Goal: Book appointment/travel/reservation

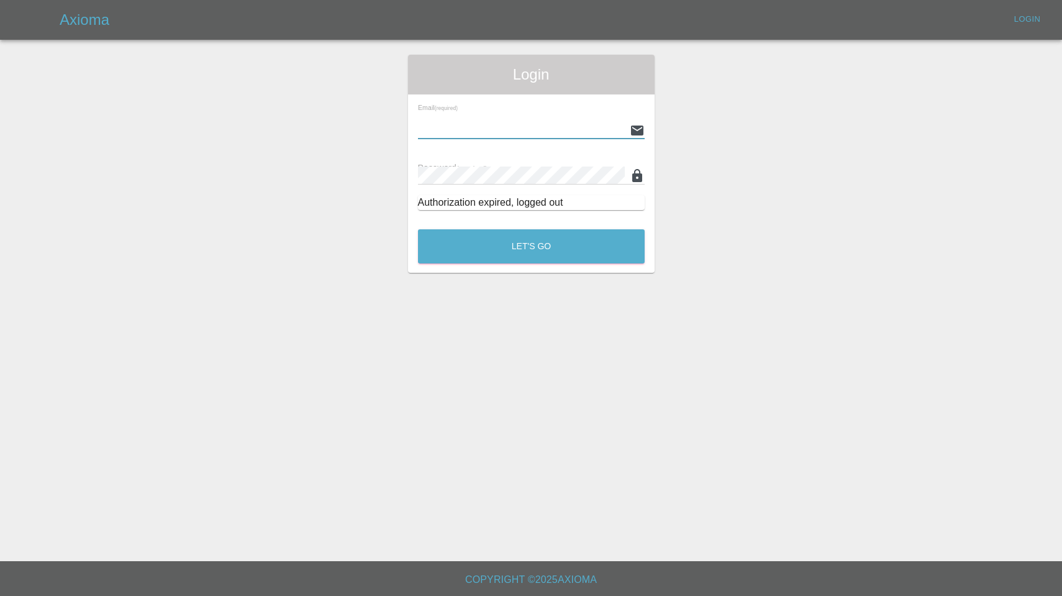
type input "[EMAIL_ADDRESS][DOMAIN_NAME]"
click at [531, 246] on button "Let's Go" at bounding box center [531, 246] width 227 height 34
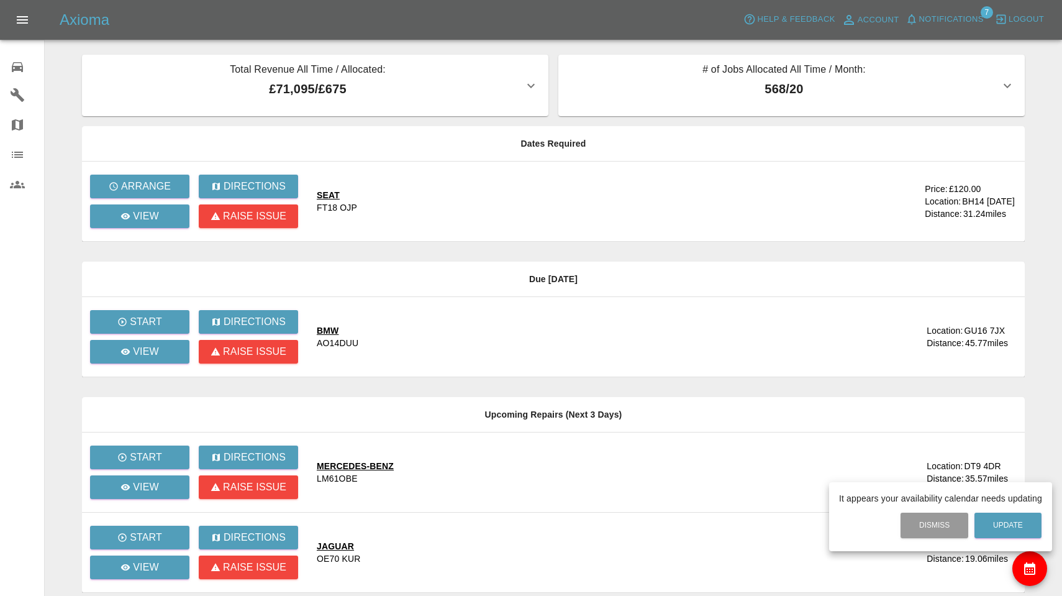
click at [164, 190] on div at bounding box center [531, 298] width 1062 height 596
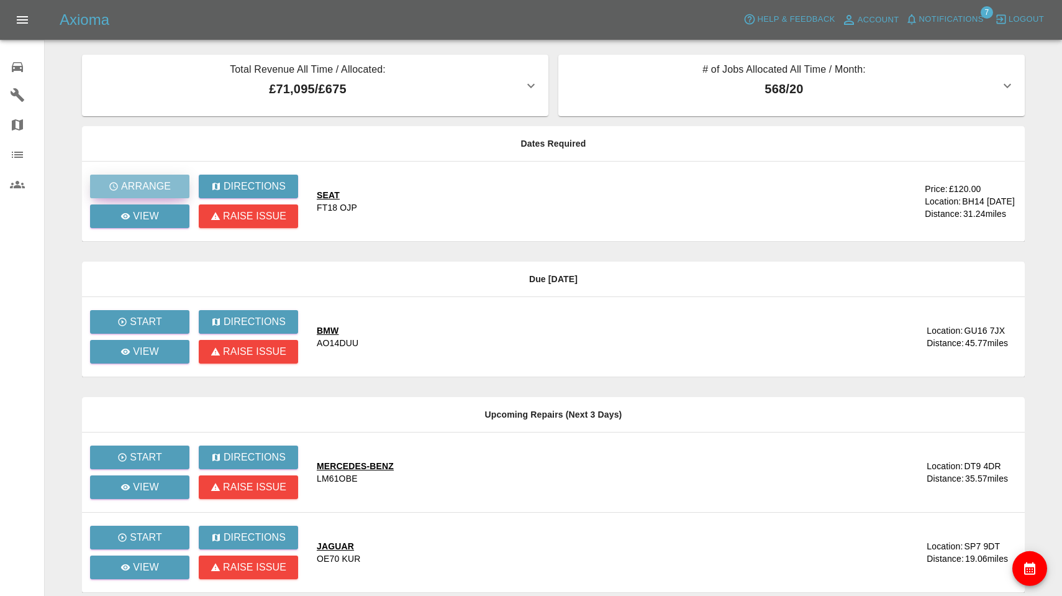
click at [157, 186] on p "Arrange" at bounding box center [146, 186] width 50 height 15
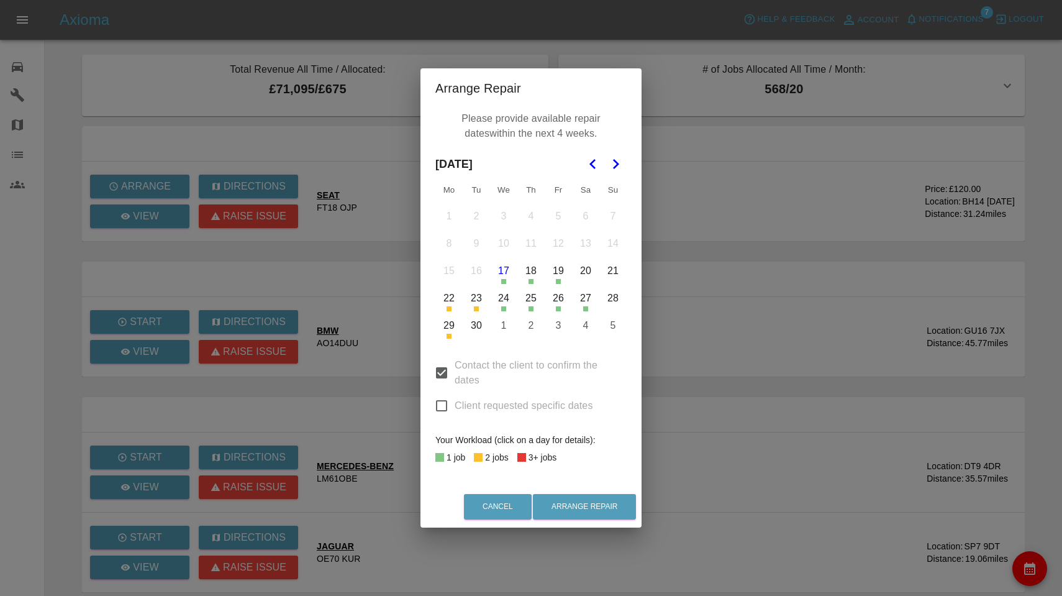
click at [511, 301] on button "24" at bounding box center [504, 298] width 26 height 26
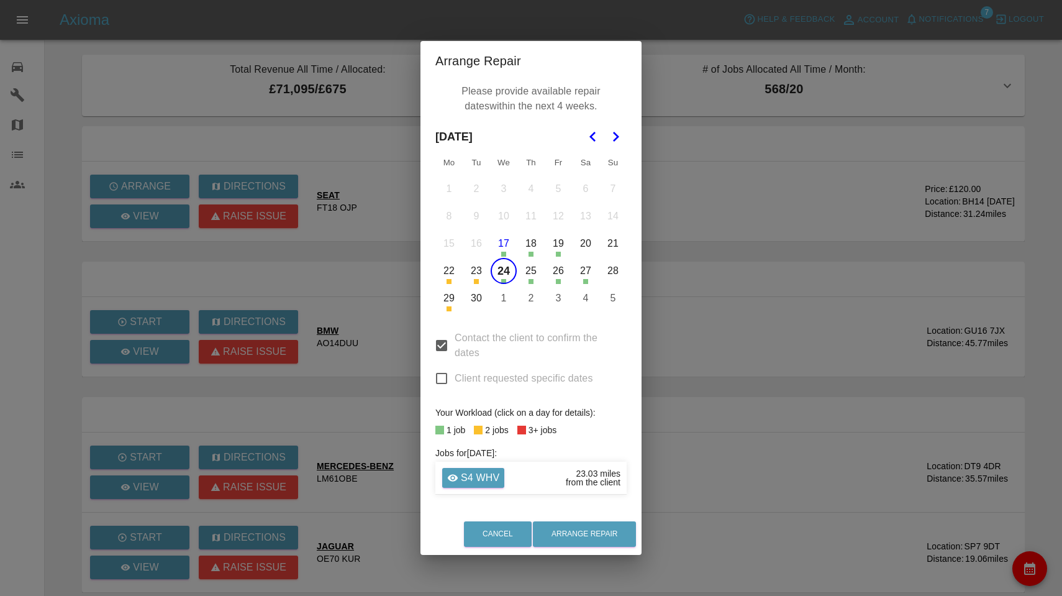
click at [483, 298] on button "30" at bounding box center [476, 298] width 26 height 26
click at [615, 136] on icon "Go to the Next Month" at bounding box center [615, 136] width 15 height 15
click at [563, 214] on button "10" at bounding box center [558, 216] width 26 height 26
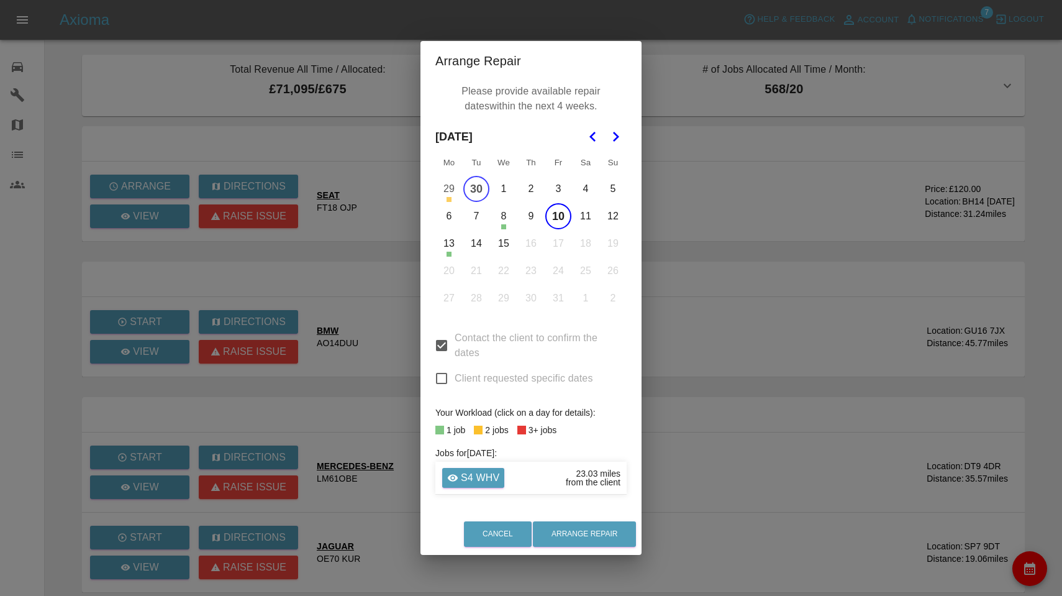
click at [450, 242] on button "13" at bounding box center [449, 243] width 26 height 26
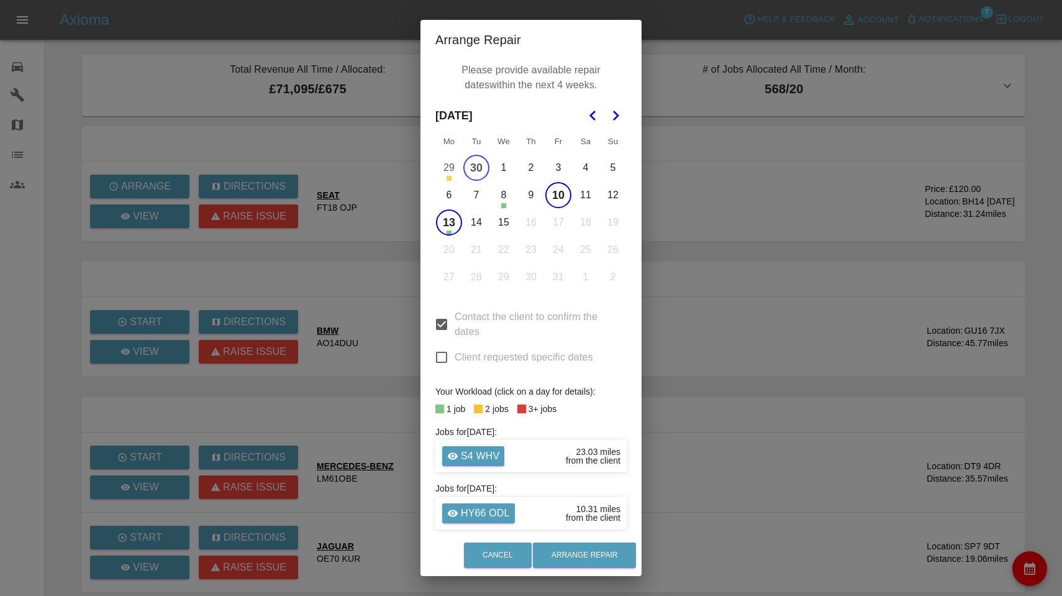
click at [474, 224] on button "14" at bounding box center [476, 222] width 26 height 26
click at [503, 224] on button "15" at bounding box center [504, 222] width 26 height 26
click at [602, 547] on button "Arrange Repair" at bounding box center [584, 554] width 103 height 25
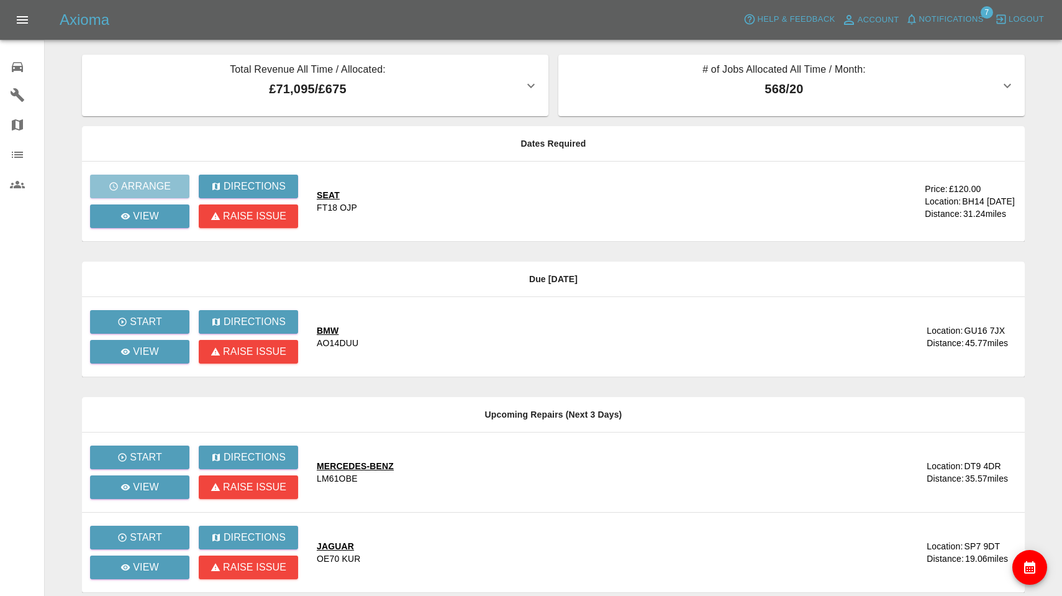
click at [966, 19] on span "Notifications" at bounding box center [951, 19] width 65 height 14
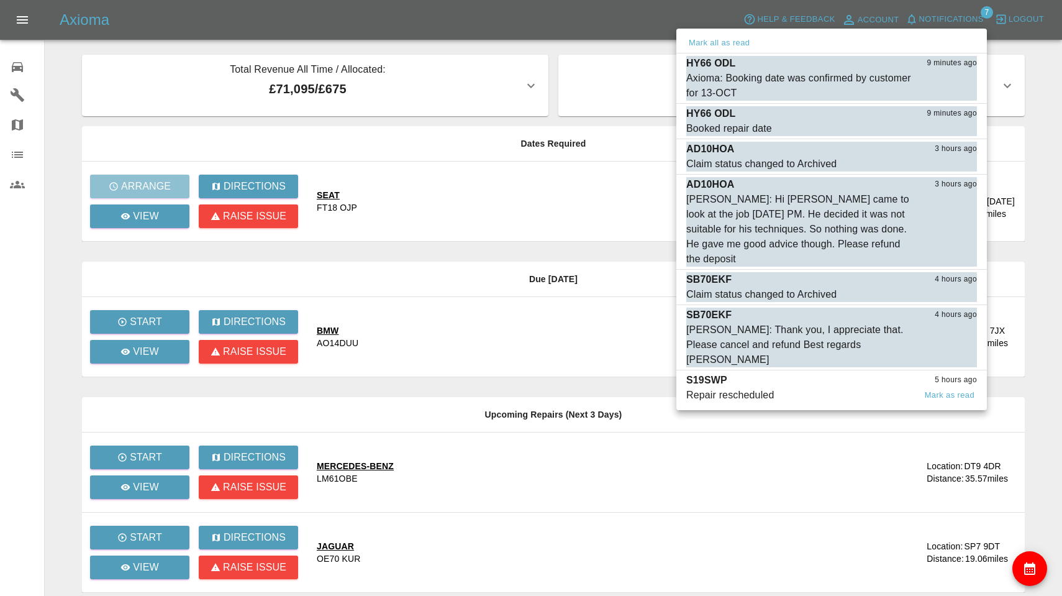
click at [775, 373] on div "S19SWP 5 hours ago" at bounding box center [831, 380] width 291 height 15
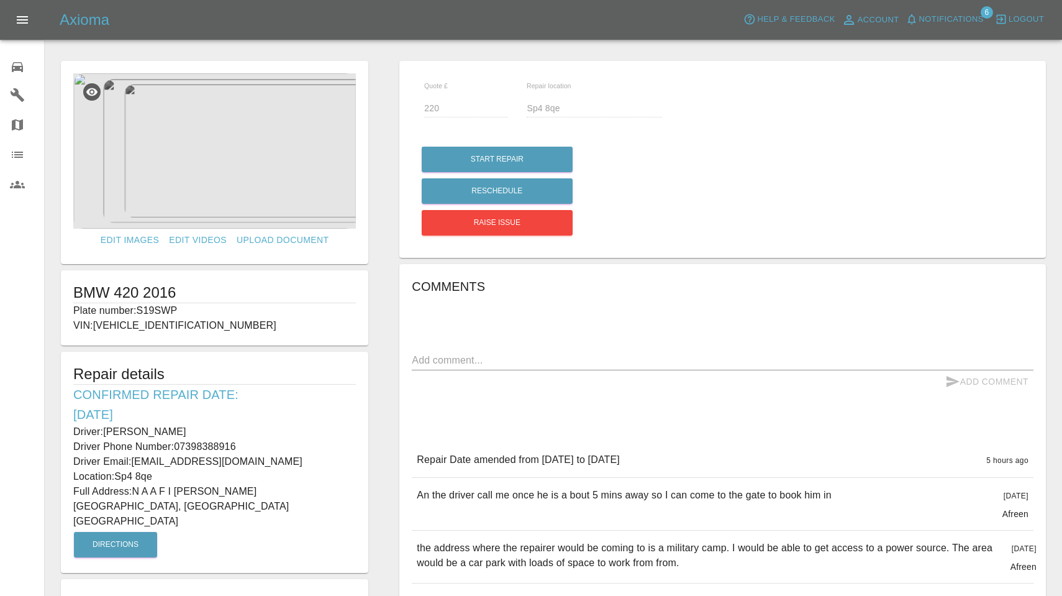
click at [937, 16] on span "Notifications" at bounding box center [951, 19] width 65 height 14
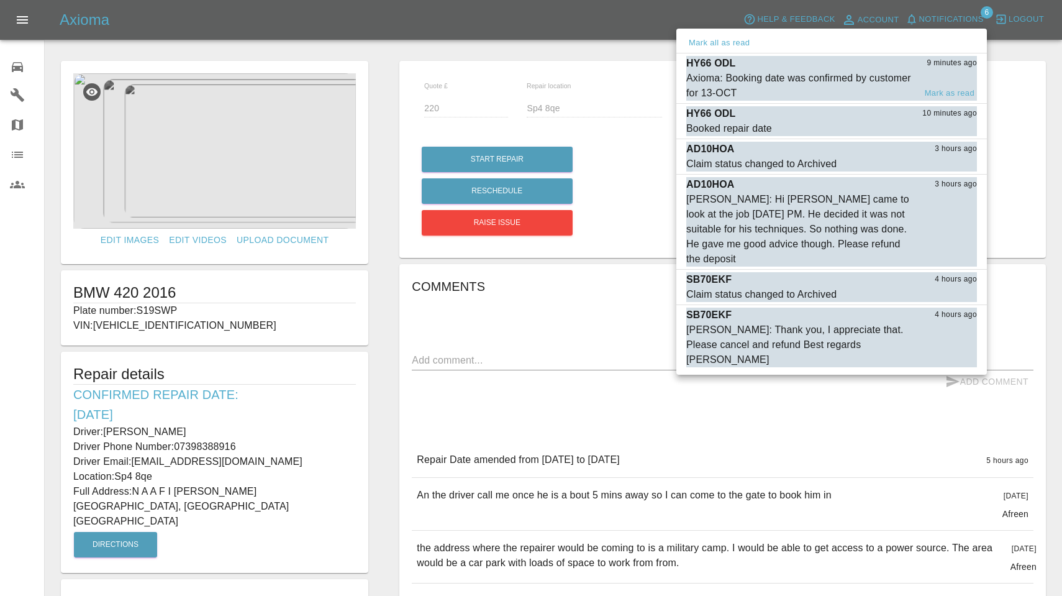
click at [801, 83] on div "Axioma: Booking date was confirmed by customer for 13-OCT" at bounding box center [800, 86] width 229 height 30
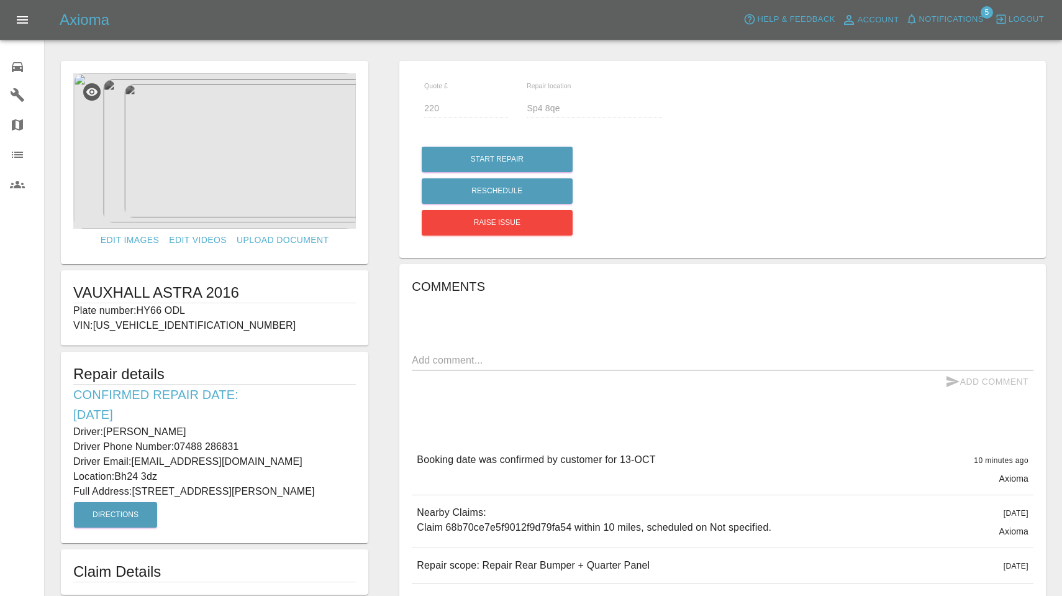
type input "Bh24 3dz"
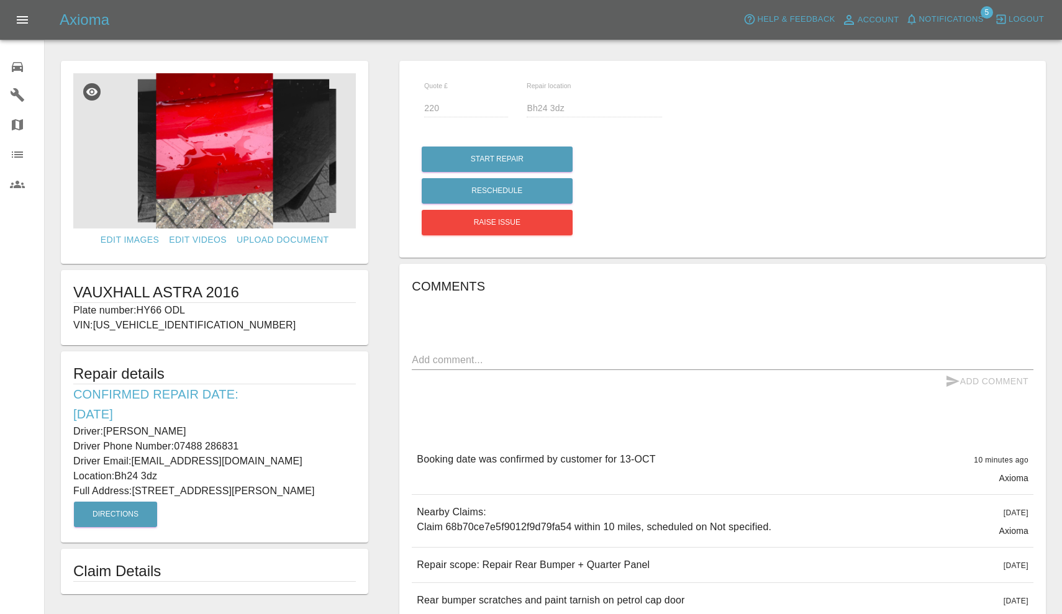
drag, startPoint x: 140, startPoint y: 309, endPoint x: 211, endPoint y: 310, distance: 71.4
click at [211, 310] on p "Plate number: HY66 ODL" at bounding box center [214, 310] width 283 height 15
copy p "HY66 ODL"
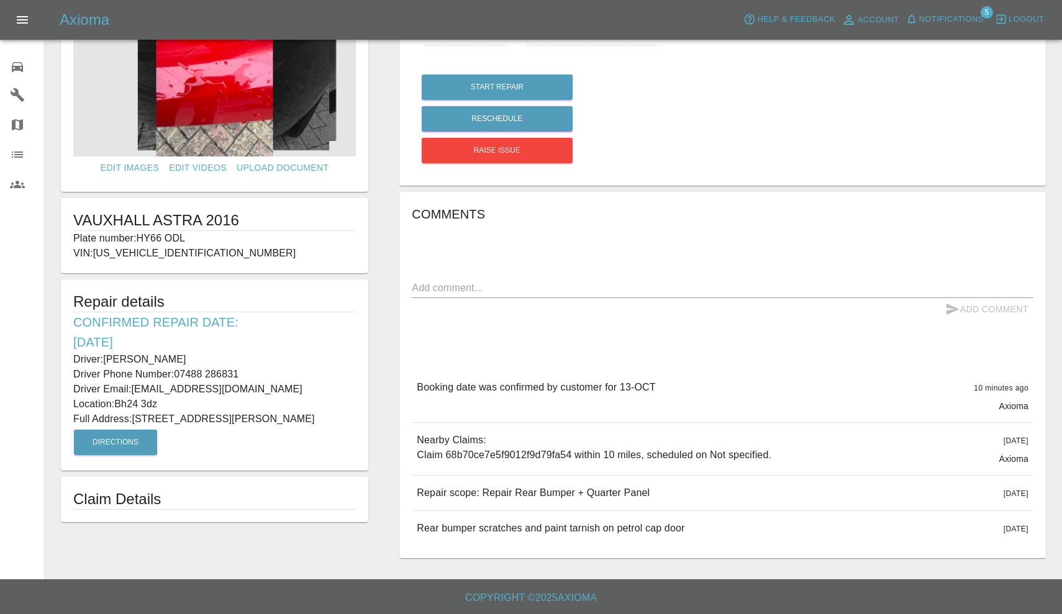
scroll to position [71, 0]
drag, startPoint x: 416, startPoint y: 493, endPoint x: 675, endPoint y: 504, distance: 259.2
click at [675, 504] on div "Repair scope: Repair Rear Bumper + Quarter Panel 2 days ago" at bounding box center [723, 493] width 622 height 35
copy p "Repair scope: Repair Rear Bumper + Quarter Panel"
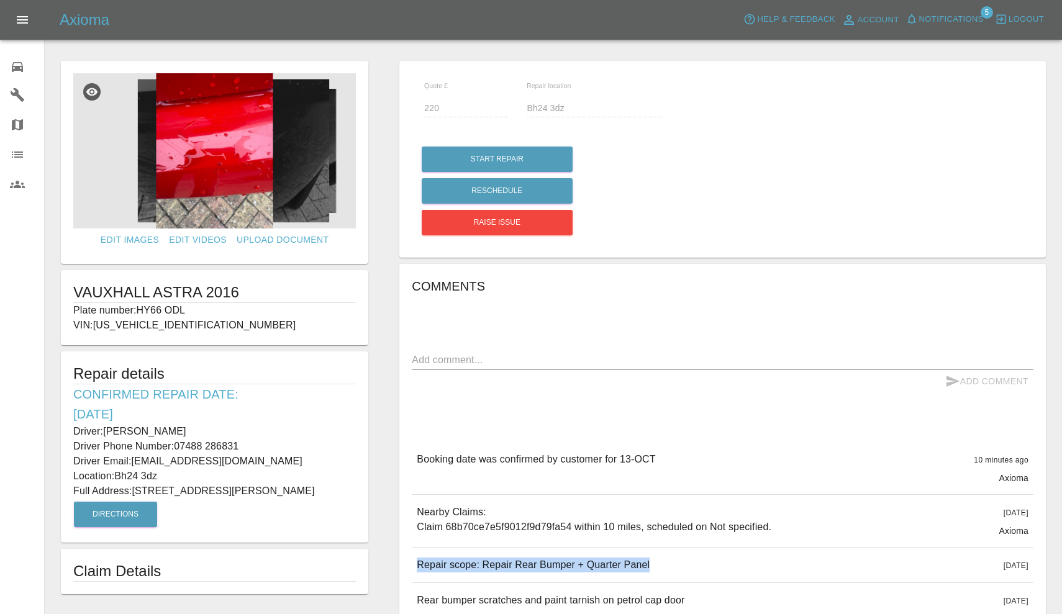
scroll to position [0, 0]
drag, startPoint x: 106, startPoint y: 429, endPoint x: 223, endPoint y: 429, distance: 116.8
click at [223, 429] on p "Driver: Steven Griffin" at bounding box center [214, 431] width 283 height 15
copy p "[PERSON_NAME]"
drag, startPoint x: 178, startPoint y: 444, endPoint x: 272, endPoint y: 447, distance: 94.4
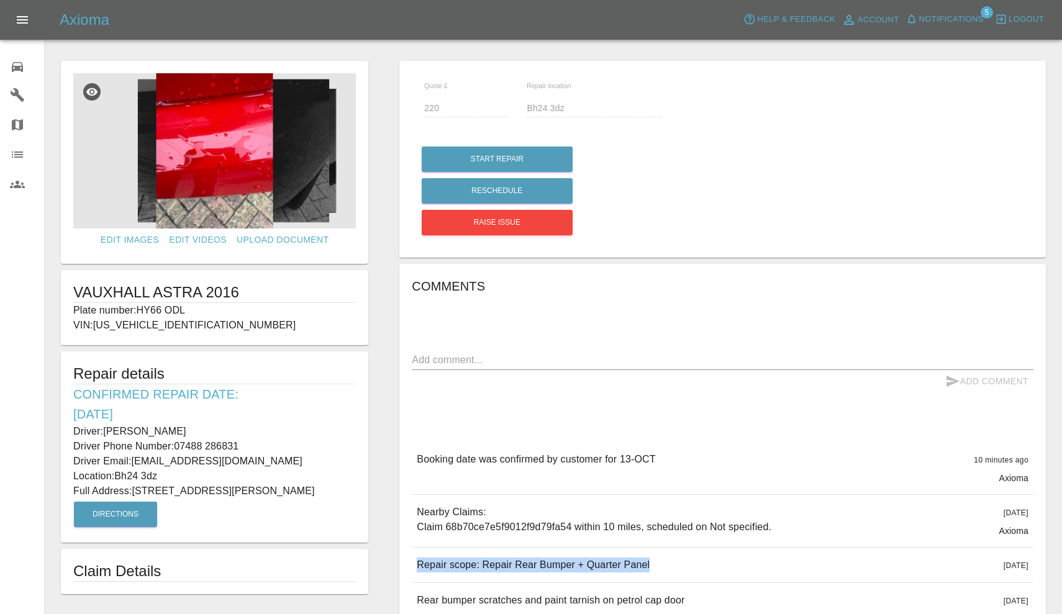
click at [273, 447] on p "Driver Phone Number: 07488 286831" at bounding box center [214, 446] width 283 height 15
copy p "07488 286831"
drag, startPoint x: 134, startPoint y: 489, endPoint x: 331, endPoint y: 491, distance: 196.9
click at [331, 491] on p "Full Address: 6 Crow Lane Crow, Ringwood Hampshire" at bounding box center [214, 491] width 283 height 15
copy p "[STREET_ADDRESS][PERSON_NAME]"
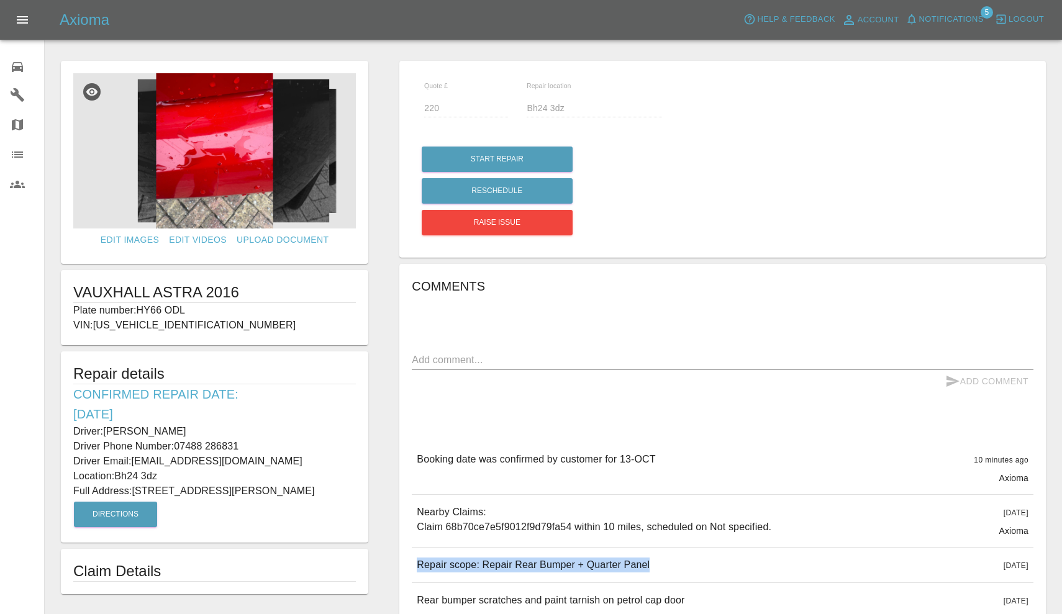
drag, startPoint x: 117, startPoint y: 473, endPoint x: 181, endPoint y: 475, distance: 63.4
click at [181, 475] on p "Location: Bh24 3dz" at bounding box center [214, 476] width 283 height 15
copy p "Bh24 3dz"
click at [200, 147] on img at bounding box center [214, 150] width 283 height 155
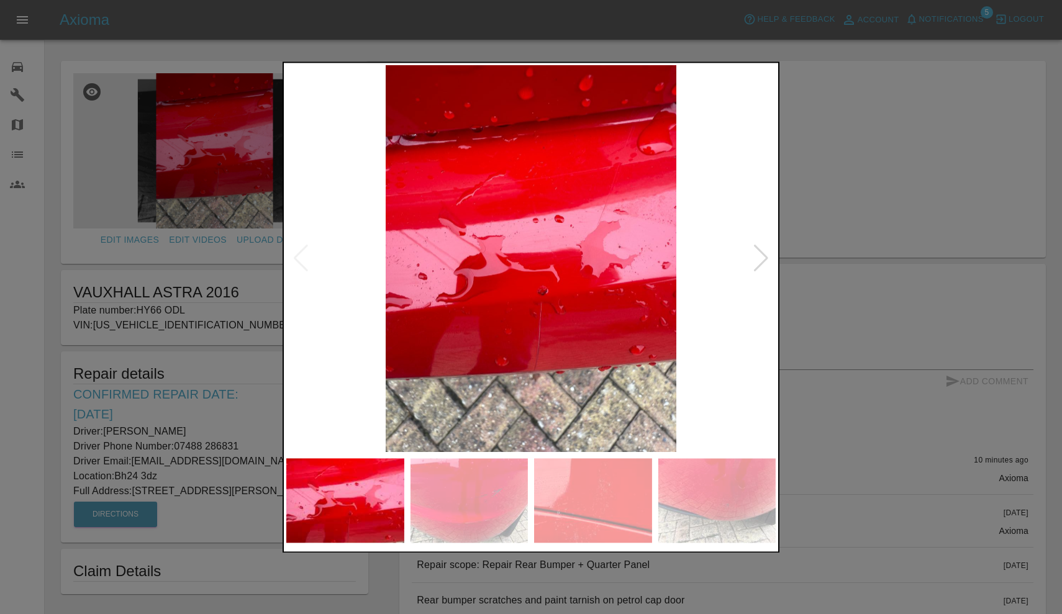
click at [757, 259] on div at bounding box center [761, 258] width 17 height 27
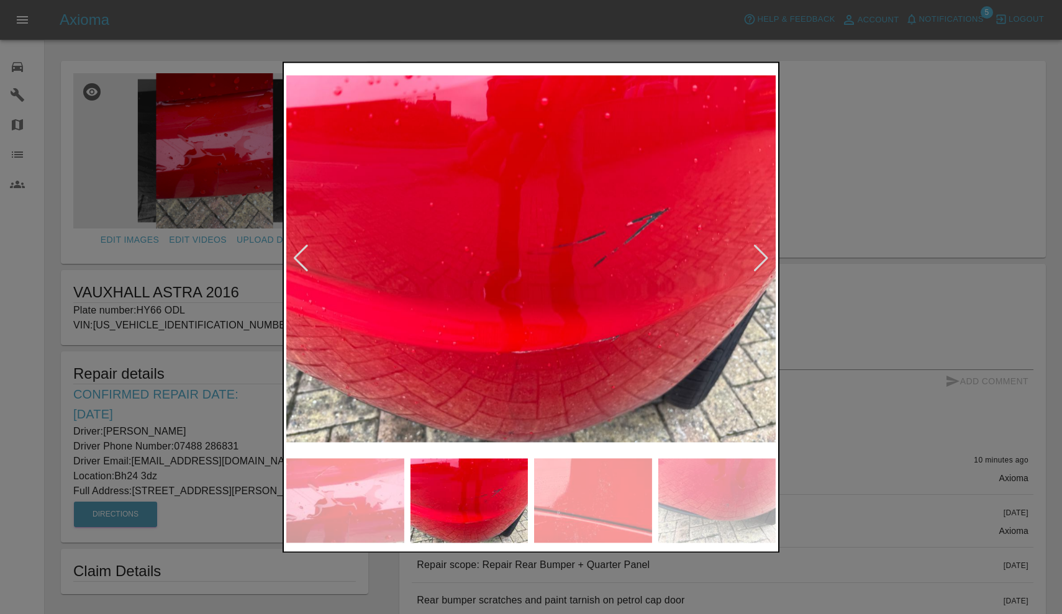
click at [761, 258] on div at bounding box center [761, 258] width 17 height 27
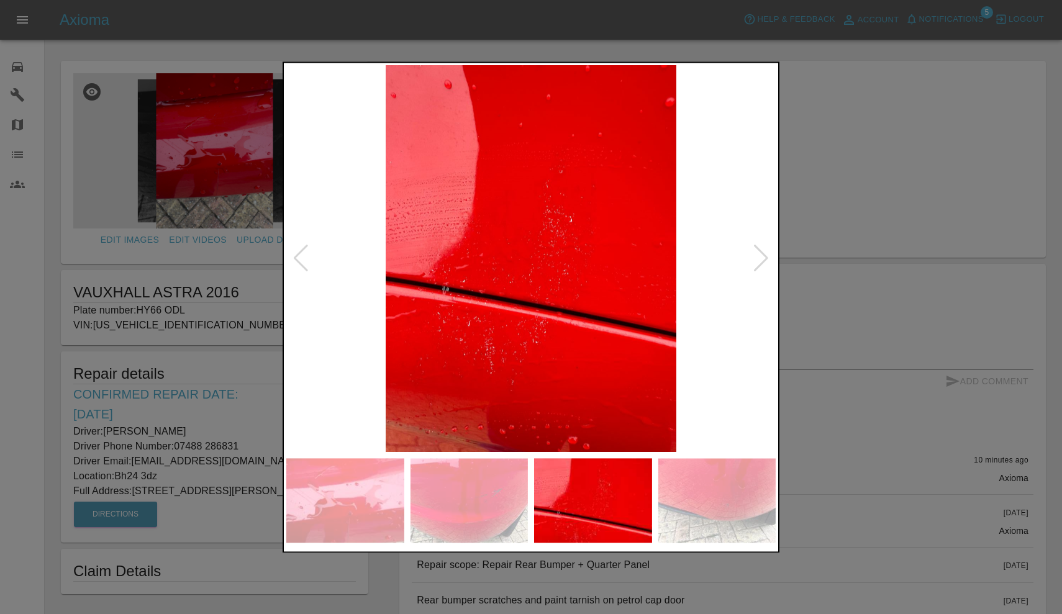
click at [756, 263] on div at bounding box center [761, 258] width 17 height 27
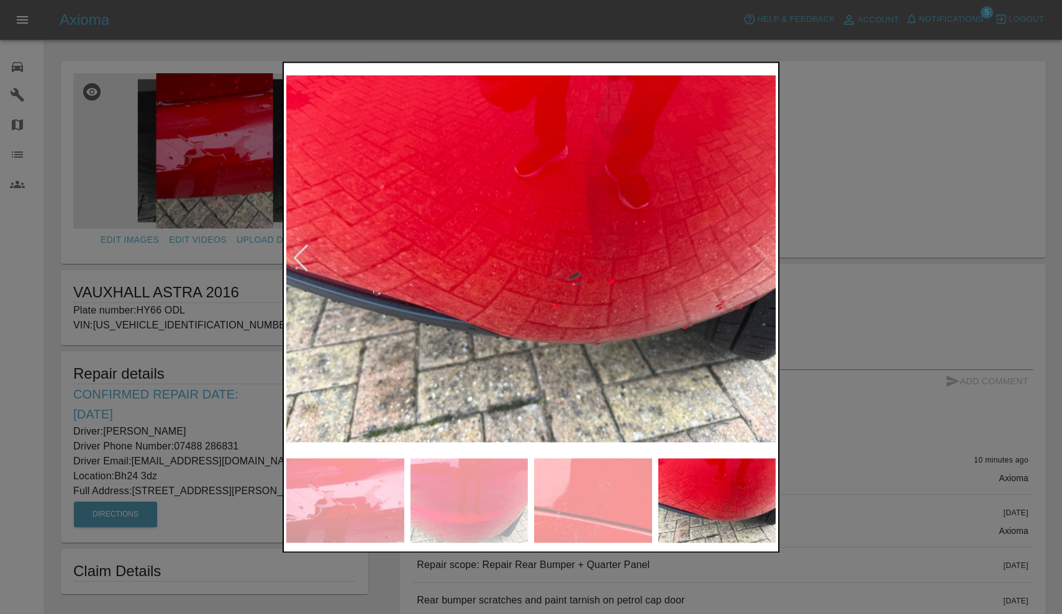
click at [962, 32] on div at bounding box center [531, 307] width 1062 height 614
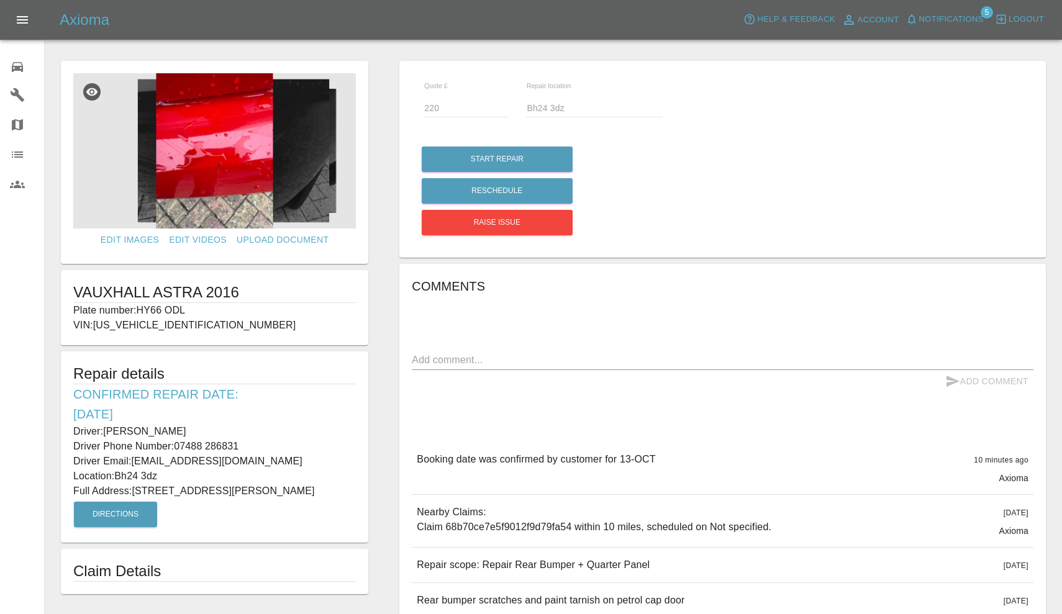
click at [958, 12] on button "Notifications" at bounding box center [944, 19] width 84 height 19
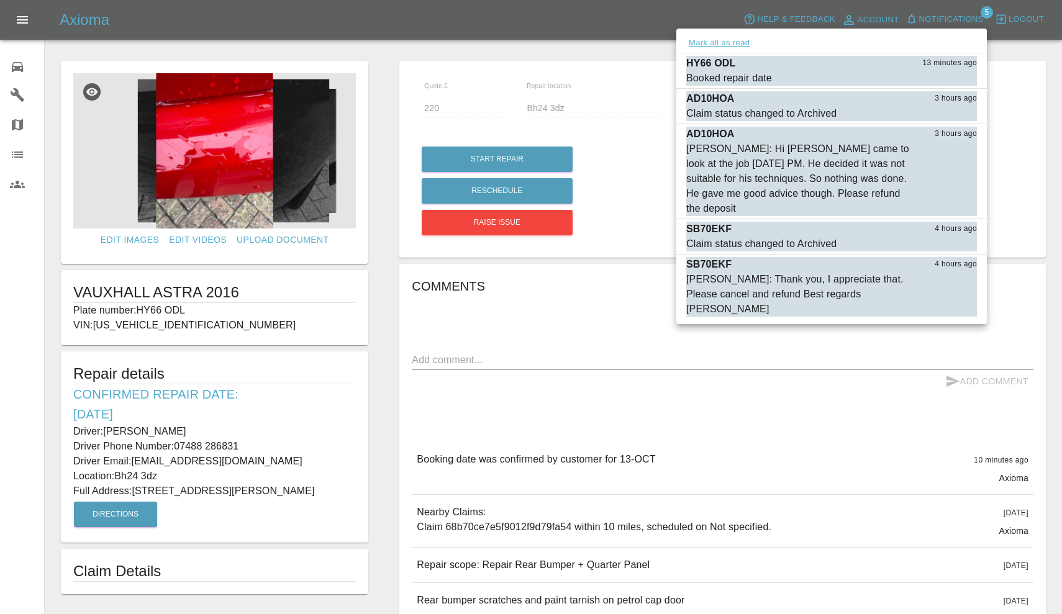
click at [735, 41] on button "Mark all as read" at bounding box center [719, 43] width 66 height 14
